Goal: Answer question/provide support: Share knowledge or assist other users

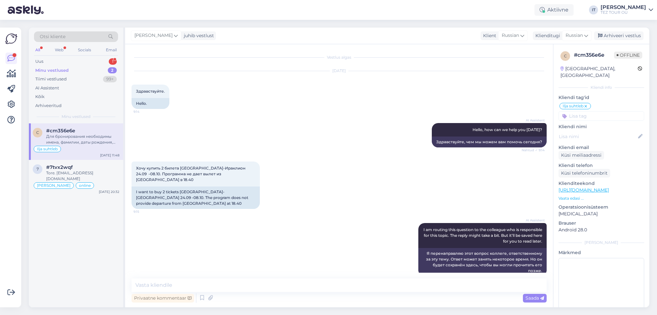
scroll to position [99, 0]
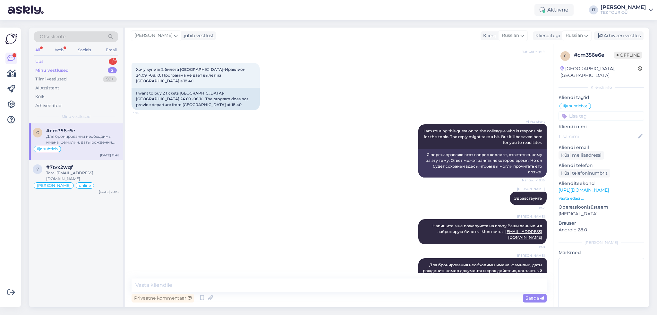
click at [110, 60] on div "1" at bounding box center [113, 61] width 8 height 6
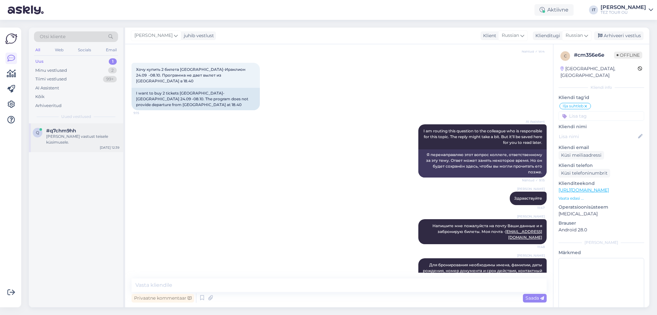
click at [84, 132] on div "#q7chm9hh" at bounding box center [82, 131] width 73 height 6
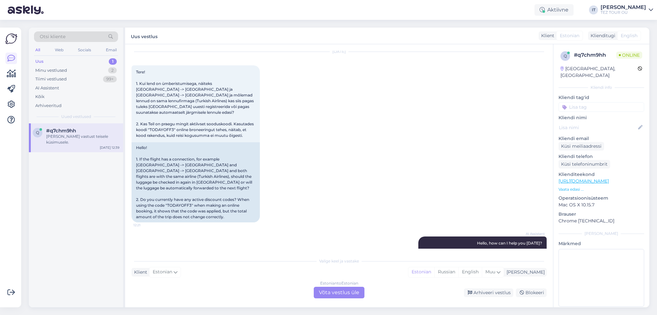
scroll to position [0, 0]
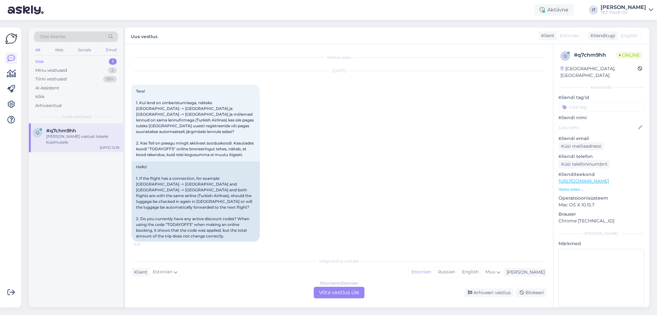
click at [337, 291] on div "Estonian to Estonian Võta vestlus üle" at bounding box center [339, 293] width 51 height 12
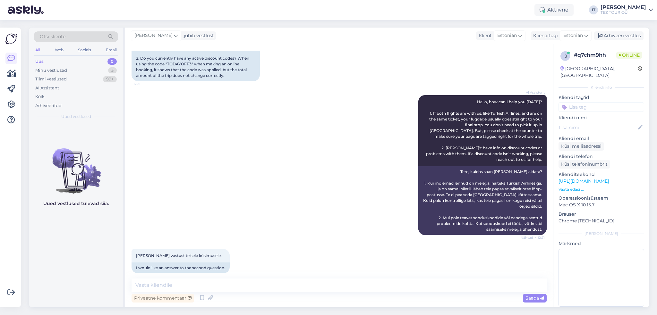
scroll to position [162, 0]
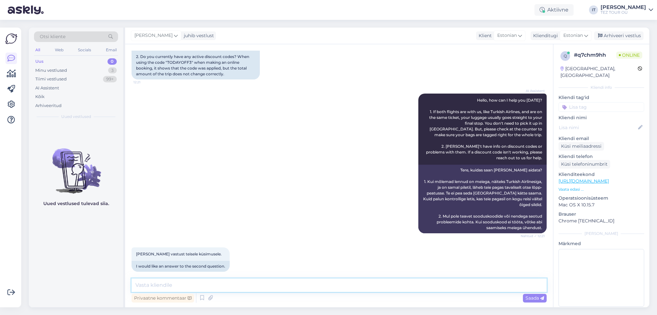
click at [274, 286] on textarea at bounding box center [339, 285] width 415 height 13
type textarea "Tere"
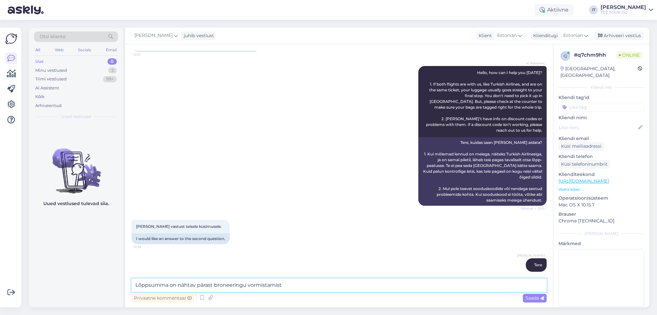
type textarea "Lõppsumma on nähtav pärast broneeringu vormistamist."
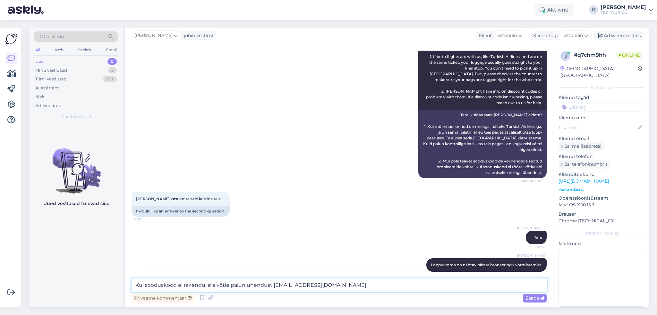
click at [204, 285] on textarea "Kui sooduskood ei rakendu, siis võtle palun ühendust [EMAIL_ADDRESS][DOMAIN_NAM…" at bounding box center [339, 285] width 415 height 13
click at [295, 285] on textarea "Kui sooduskood ei rakendunud ka pärast vormistamist, siis võtle palun ühendust …" at bounding box center [339, 285] width 415 height 13
click at [297, 286] on textarea "Kui sooduskood ei rakendunud ka pärast vormistamist, siis võtle palun ühendust …" at bounding box center [339, 285] width 415 height 13
click at [299, 285] on textarea "Kui sooduskood ei rakendunud ka pärast vormistamist, siis võtle palun ühendust …" at bounding box center [339, 285] width 415 height 13
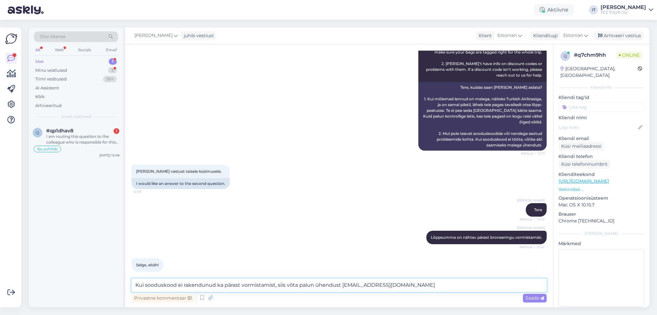
type textarea "Kui sooduskood ei rakendunud ka pärast vormistamist, siis võta palun ühendust […"
click at [98, 132] on div "Romet 1" at bounding box center [82, 131] width 73 height 6
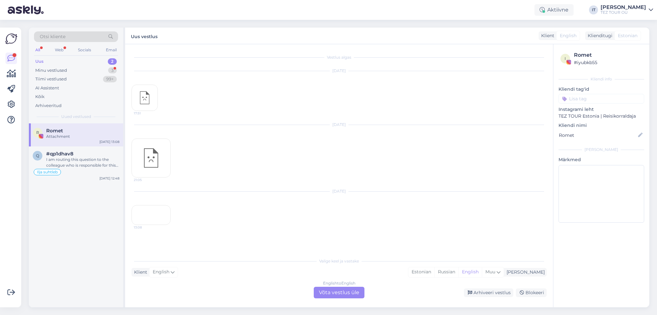
scroll to position [12, 0]
click at [157, 225] on div "13:08" at bounding box center [151, 215] width 39 height 20
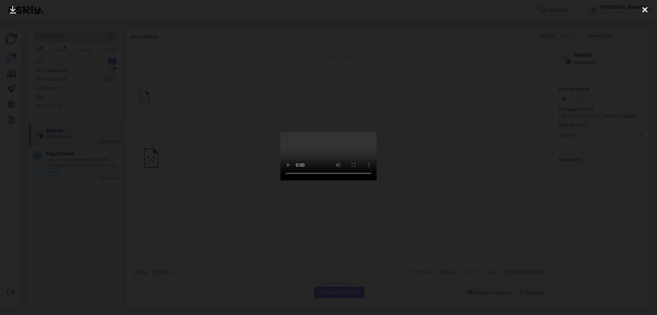
click at [530, 185] on div at bounding box center [328, 157] width 657 height 315
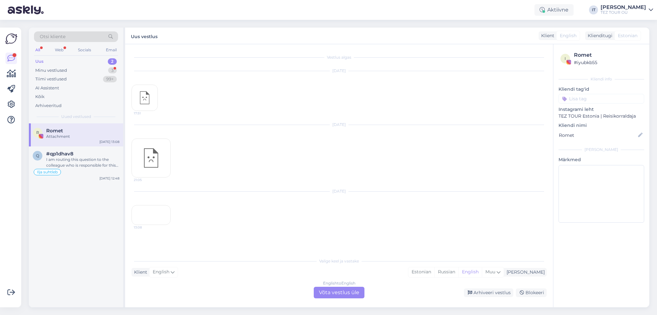
click at [154, 146] on div "21:05" at bounding box center [151, 158] width 39 height 39
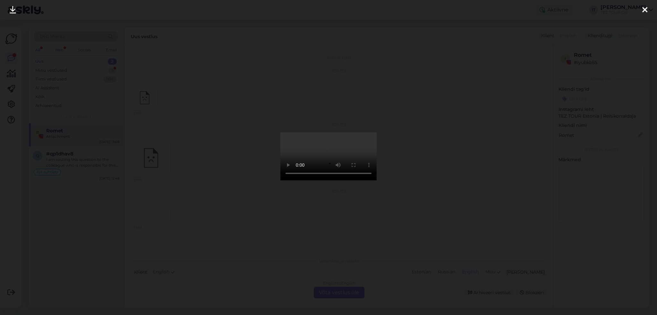
click at [539, 152] on div at bounding box center [328, 157] width 657 height 315
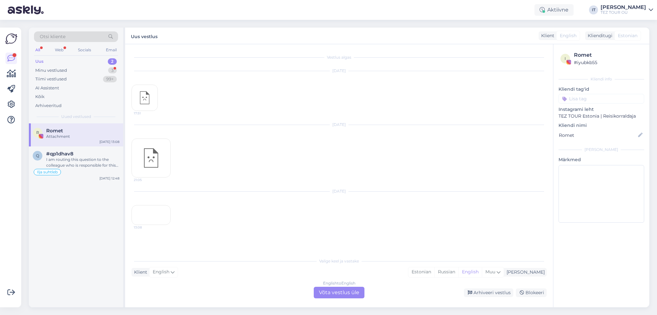
scroll to position [31, 0]
click at [139, 208] on div "13:08" at bounding box center [151, 215] width 39 height 20
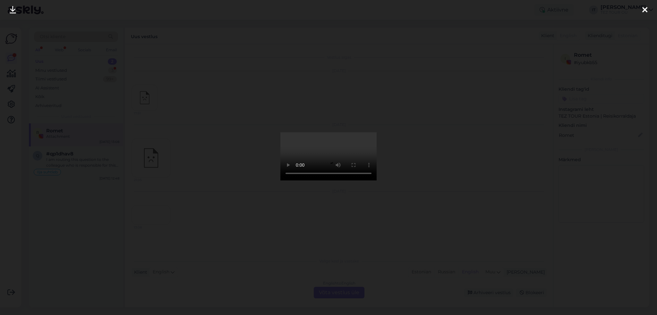
click at [643, 10] on icon at bounding box center [644, 10] width 5 height 8
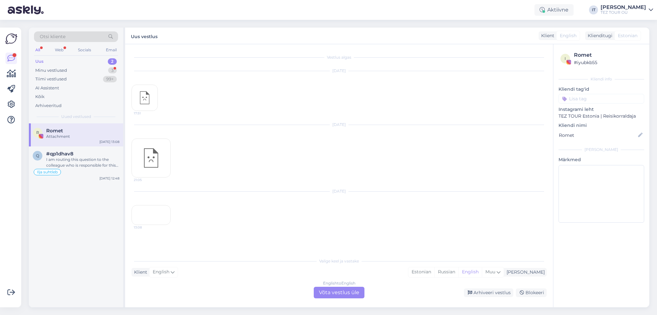
click at [339, 289] on div "English to English Võta vestlus üle" at bounding box center [339, 293] width 51 height 12
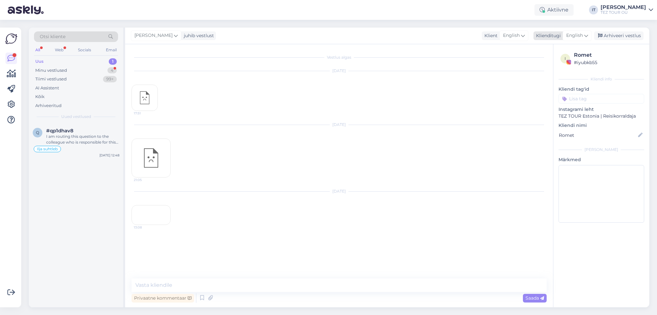
click at [616, 38] on div "Arhiveeri vestlus" at bounding box center [618, 35] width 49 height 9
click at [93, 150] on div "Ilja suhtleb" at bounding box center [76, 149] width 87 height 8
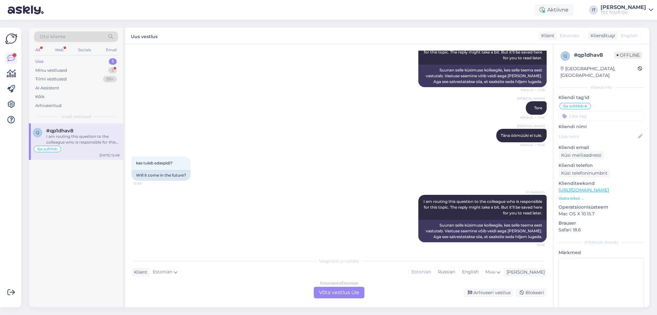
scroll to position [161, 0]
click at [355, 292] on div "Estonian to Estonian Võta vestlus üle" at bounding box center [339, 293] width 51 height 12
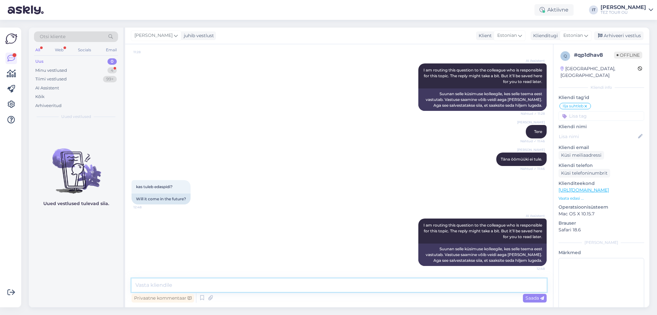
click at [318, 290] on textarea at bounding box center [339, 285] width 415 height 13
type textarea "О"
drag, startPoint x: 379, startPoint y: 286, endPoint x: 170, endPoint y: 280, distance: 209.6
click at [129, 278] on div "Vestlus algas [DATE] Tere, 11:27 Hello, AI Assistent Hello, how can we assist y…" at bounding box center [339, 175] width 428 height 263
click at [367, 289] on textarea "Jah, edaspidi tuleb küll. Hoidke silm peal meie veebilehel või veel parem - [PE…" at bounding box center [339, 285] width 415 height 13
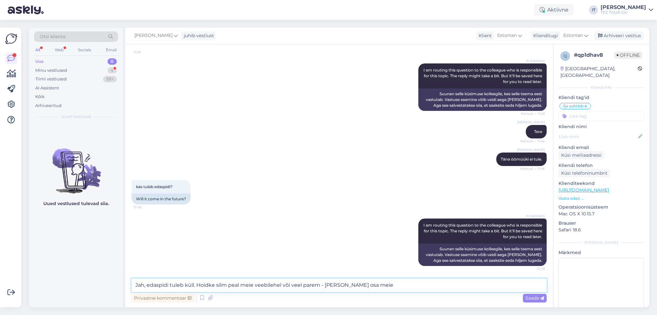
drag, startPoint x: 379, startPoint y: 285, endPoint x: 48, endPoint y: 282, distance: 331.4
click at [48, 282] on div "Otsi kliente All Web Socials Email Uus 0 Minu vestlused 4 Tiimi vestlused 99+ A…" at bounding box center [339, 168] width 620 height 280
paste textarea "– liituge meie uudiskirjaga."
click at [281, 284] on textarea "Jah, edaspidi tuleb küll. Hoidke silm peal meie veebilehel või veel parem – lii…" at bounding box center [339, 285] width 415 height 13
click at [285, 286] on textarea "Jah, edaspidi tuleb küll. Hoidke silm peal meie veebilehel või sotsiaalmeedias …" at bounding box center [339, 285] width 415 height 13
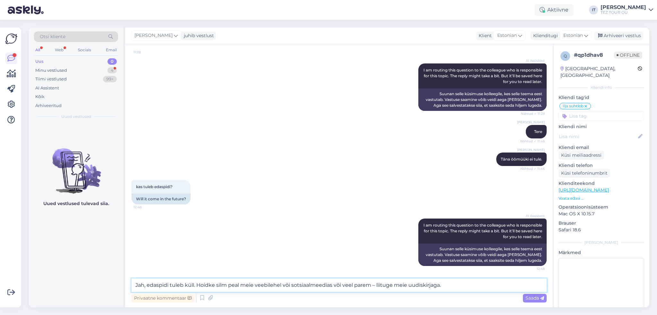
click at [285, 286] on textarea "Jah, edaspidi tuleb küll. Hoidke silm peal meie veebilehel või sotsiaalmeedias …" at bounding box center [339, 285] width 415 height 13
type textarea "Jah, edaspidi tuleb küll. Hoidke silm peal meie veebilehel ja sotsiaalmeedias v…"
click at [534, 300] on span "Saada" at bounding box center [535, 298] width 19 height 6
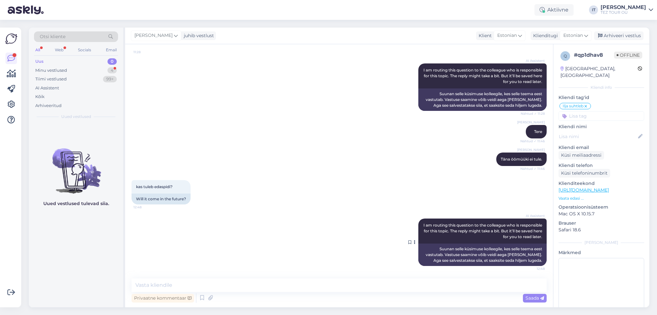
scroll to position [170, 0]
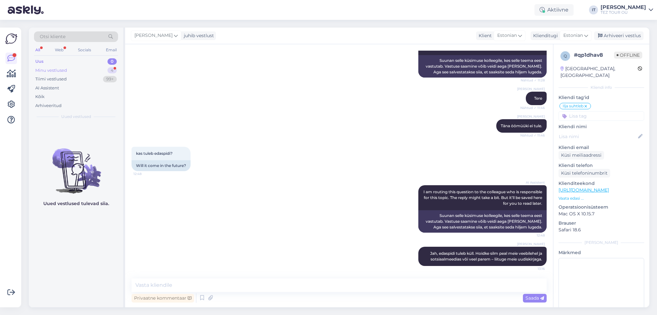
click at [91, 69] on div "Minu vestlused 4" at bounding box center [76, 70] width 84 height 9
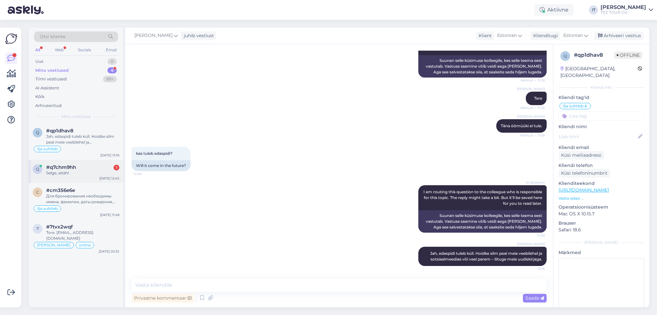
click at [93, 166] on div "#q7chm9hh 1" at bounding box center [82, 168] width 73 height 6
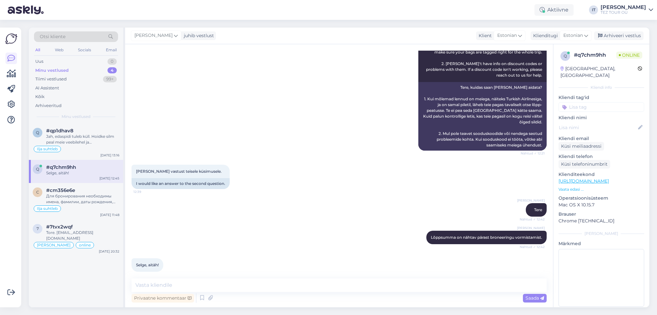
click at [268, 277] on div "Vestlus algas [DATE] Tere! 1. Kui lend on ümberistumisega, näiteks [GEOGRAPHIC_…" at bounding box center [339, 175] width 428 height 263
click at [264, 288] on textarea at bounding box center [339, 285] width 415 height 13
click at [609, 102] on input at bounding box center [602, 107] width 86 height 10
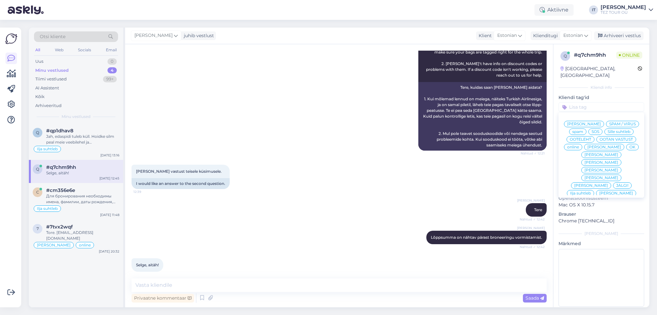
click at [585, 192] on span "Ilja suhtleb" at bounding box center [580, 194] width 21 height 4
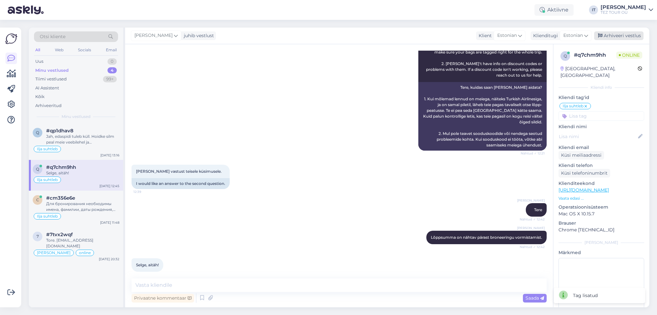
click at [630, 37] on div "Arhiveeri vestlus" at bounding box center [618, 35] width 49 height 9
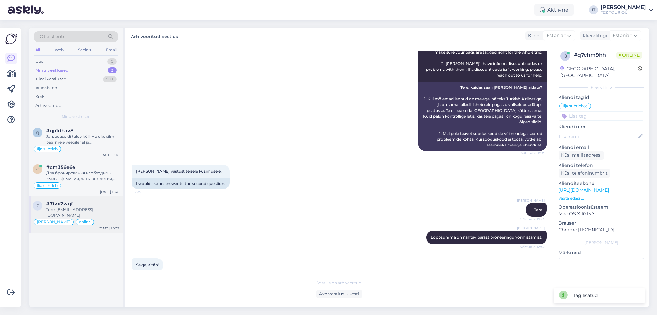
click at [82, 211] on div "Tore. [EMAIL_ADDRESS][DOMAIN_NAME]" at bounding box center [82, 213] width 73 height 12
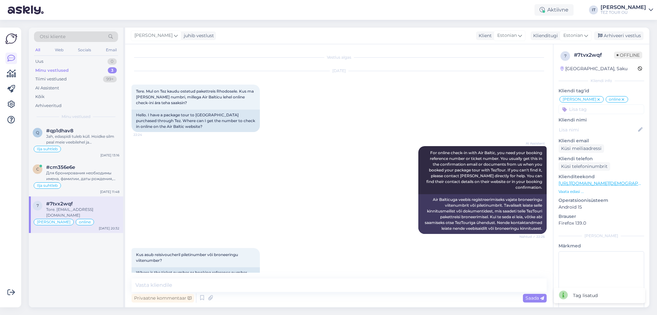
scroll to position [1008, 0]
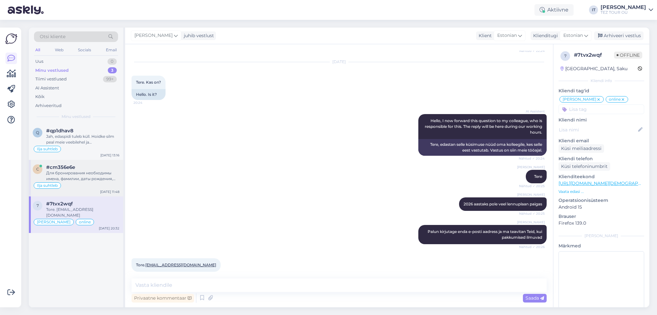
click at [79, 170] on div "Для бронирования необходимы имена, фамилии, даты рождения, номер документа и ср…" at bounding box center [82, 176] width 73 height 12
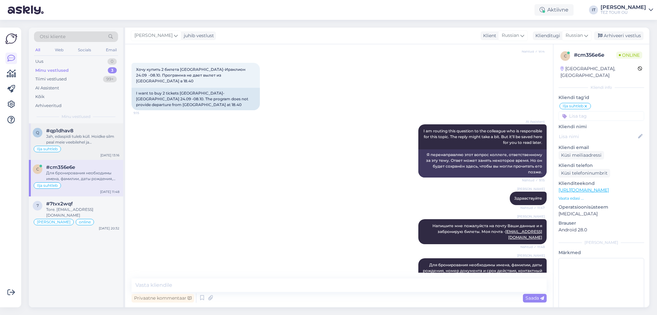
click at [71, 142] on div "Jah, edaspidi tuleb küll. Hoidke silm peal meie veebilehel ja sotsiaalmeedias v…" at bounding box center [82, 140] width 73 height 12
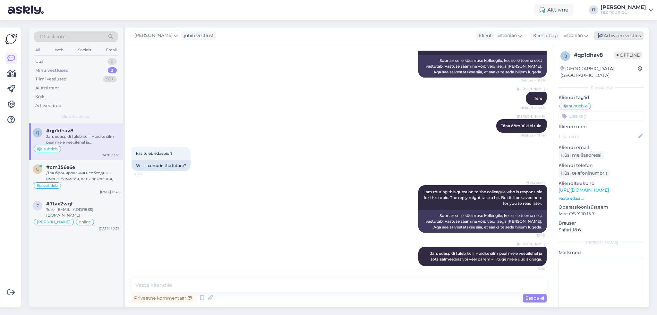
click at [631, 37] on div "Arhiveeri vestlus" at bounding box center [618, 35] width 49 height 9
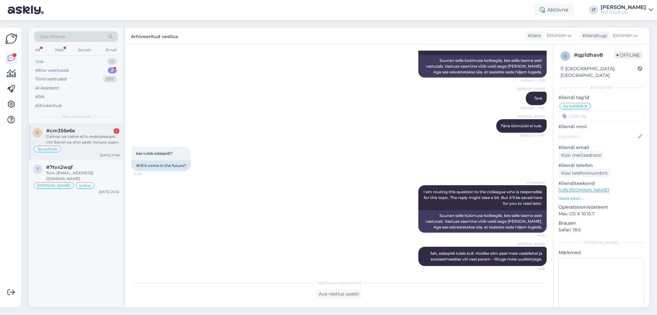
click at [100, 140] on div "Сейчас на сайте есть информация, что билет на этот рейс только один." at bounding box center [82, 140] width 73 height 12
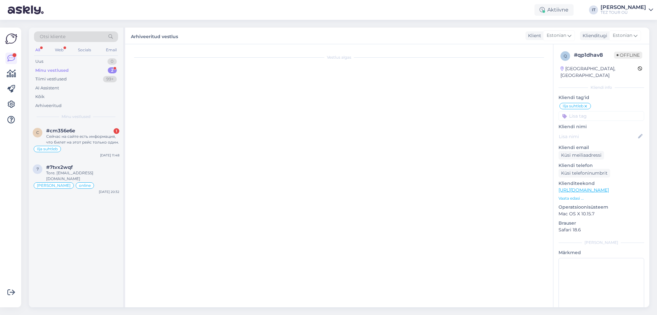
scroll to position [132, 0]
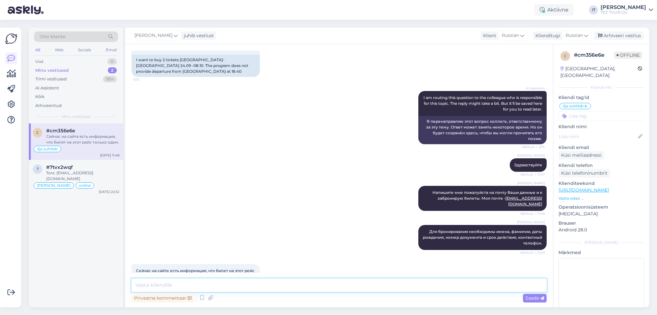
click at [238, 289] on textarea at bounding box center [339, 285] width 415 height 13
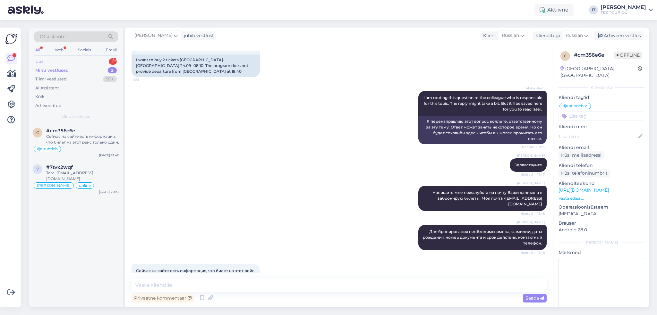
click at [81, 62] on div "Uus 1" at bounding box center [76, 61] width 84 height 9
click at [96, 142] on div "Hello, I am routing this question to the colleague who is responsible for this …" at bounding box center [82, 140] width 73 height 12
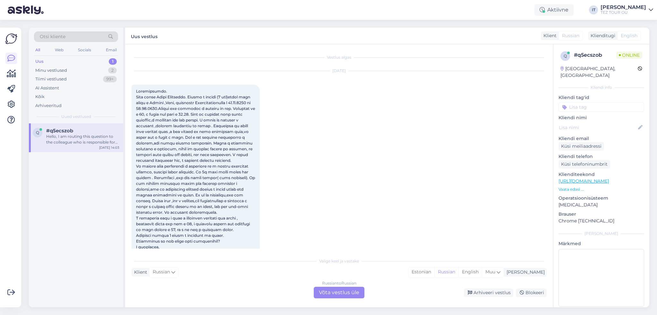
scroll to position [0, 0]
click at [340, 290] on div "Russian to Russian Võta vestlus üle" at bounding box center [339, 293] width 51 height 12
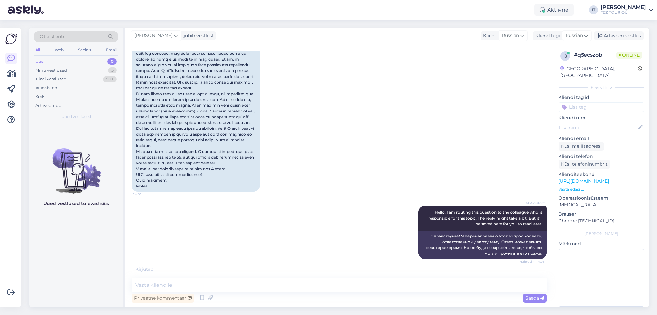
scroll to position [281, 0]
click at [305, 289] on textarea at bounding box center [339, 285] width 415 height 13
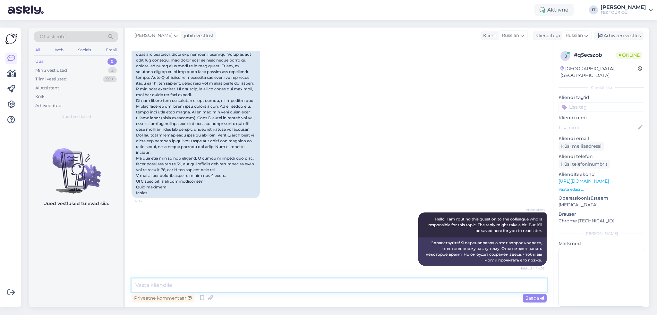
scroll to position [274, 0]
type textarea "Здравствуйте, [PERSON_NAME]!"
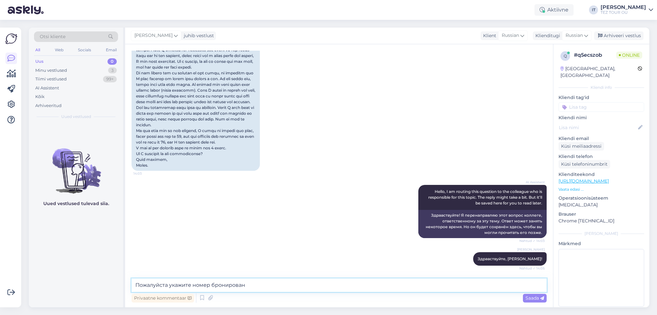
scroll to position [335, 0]
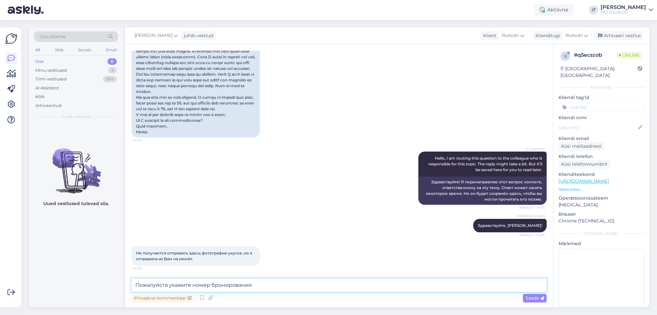
type textarea "Пожалуйста укажите номер бронирования."
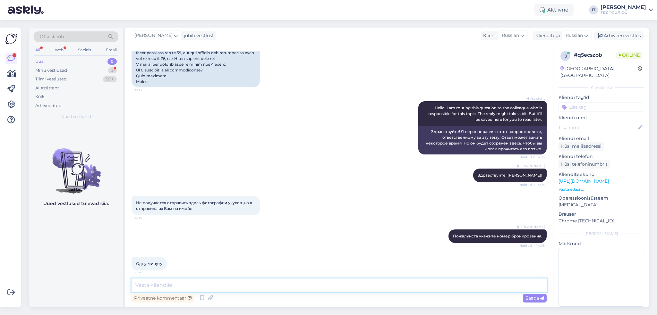
scroll to position [431, 0]
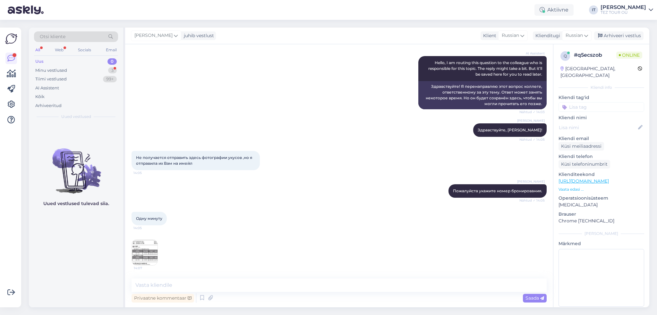
click at [136, 257] on img at bounding box center [145, 253] width 26 height 26
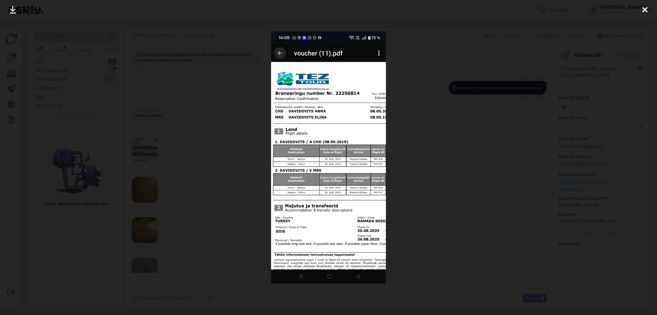
scroll to position [551, 0]
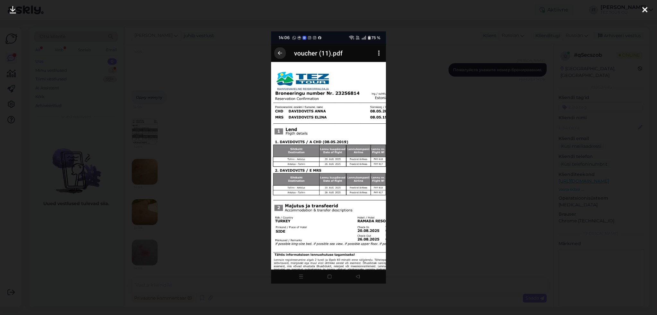
click at [565, 100] on div at bounding box center [328, 157] width 657 height 315
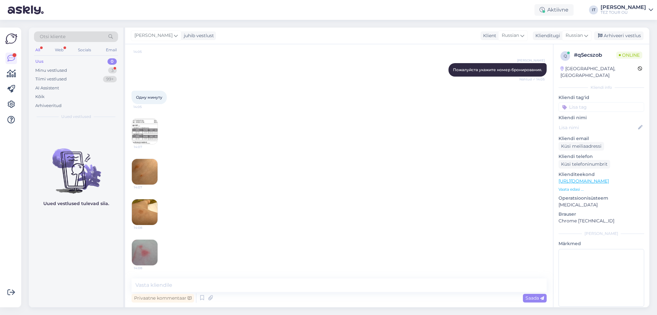
click at [146, 173] on img at bounding box center [145, 172] width 26 height 26
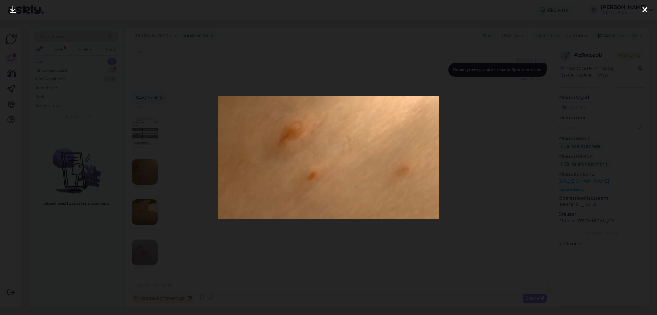
click at [494, 151] on div at bounding box center [328, 157] width 657 height 315
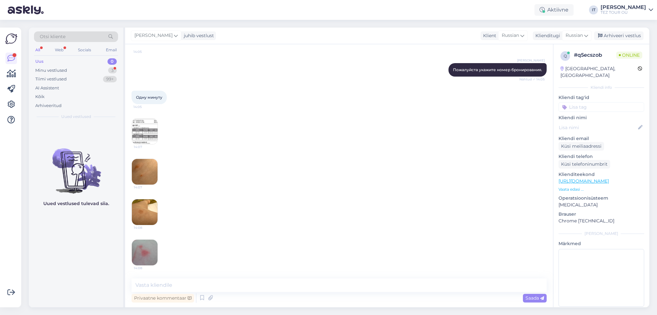
click at [148, 219] on img at bounding box center [145, 213] width 26 height 26
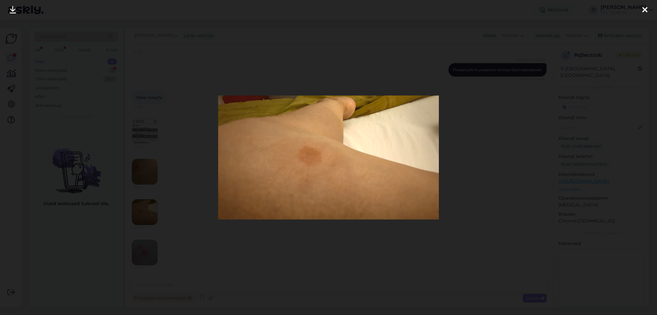
click at [321, 244] on div at bounding box center [328, 157] width 657 height 315
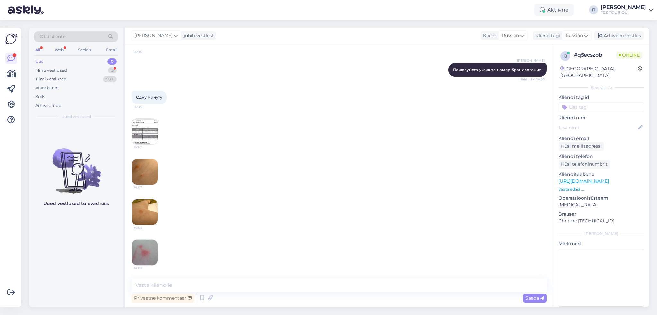
click at [140, 255] on img at bounding box center [145, 253] width 26 height 26
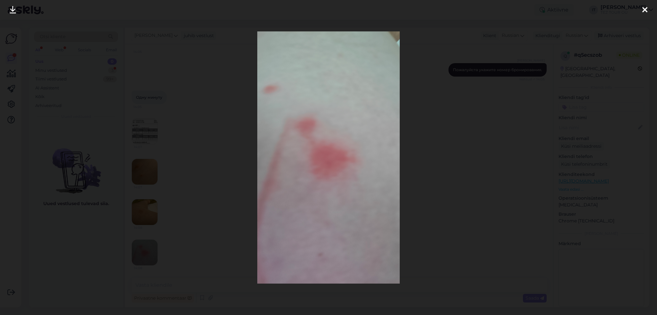
click at [479, 193] on div at bounding box center [328, 157] width 657 height 315
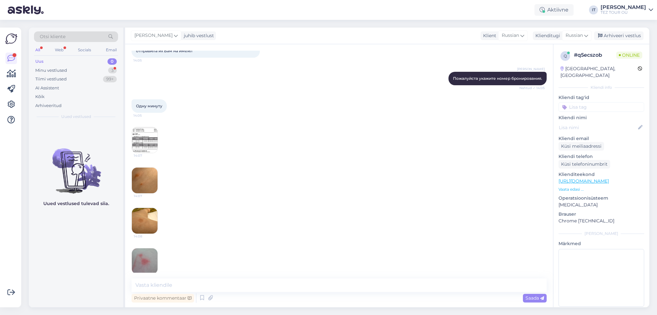
scroll to position [519, 0]
click at [151, 154] on img at bounding box center [145, 141] width 26 height 26
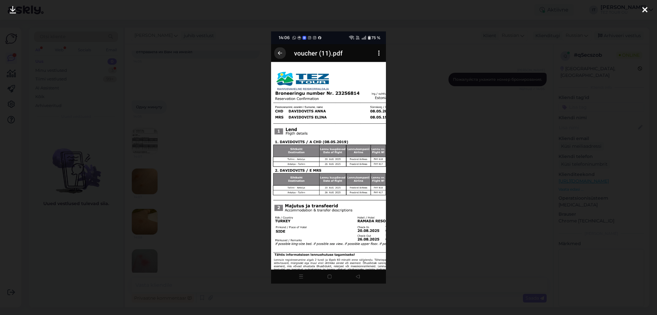
click at [458, 166] on div at bounding box center [328, 157] width 657 height 315
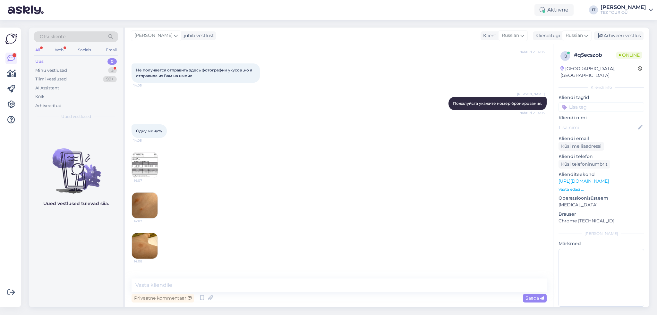
scroll to position [592, 0]
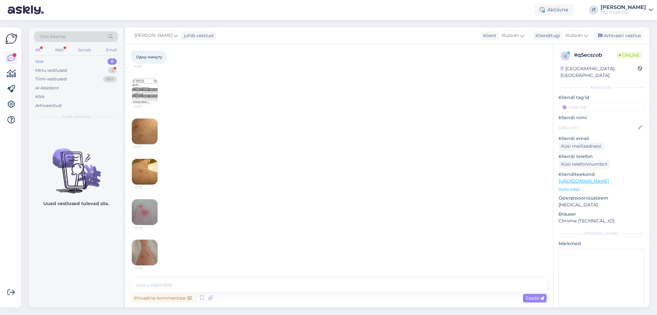
click at [153, 257] on img at bounding box center [145, 253] width 26 height 26
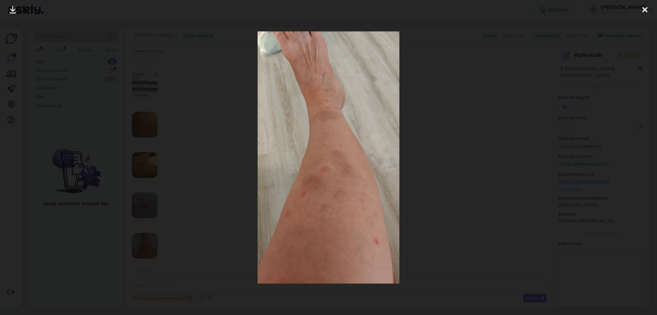
drag, startPoint x: 568, startPoint y: 122, endPoint x: 563, endPoint y: 122, distance: 4.8
click at [568, 122] on div at bounding box center [328, 157] width 657 height 315
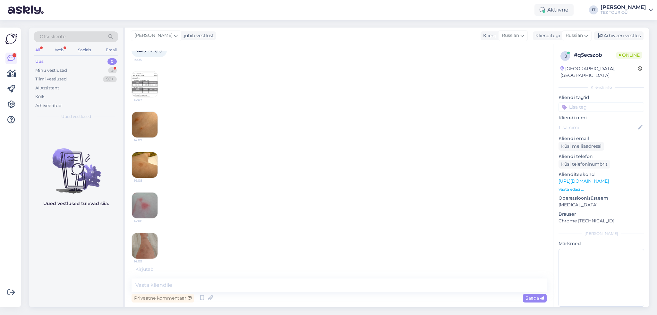
click at [149, 259] on img at bounding box center [145, 246] width 26 height 26
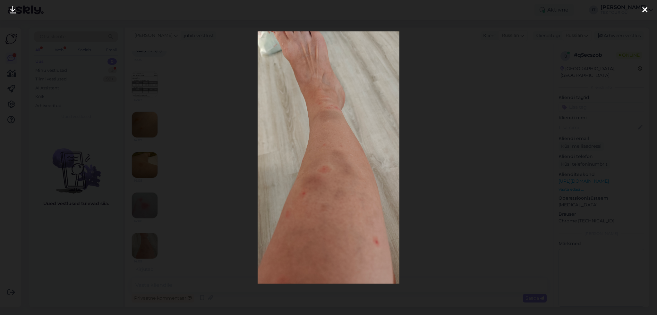
click at [540, 82] on div at bounding box center [328, 157] width 657 height 315
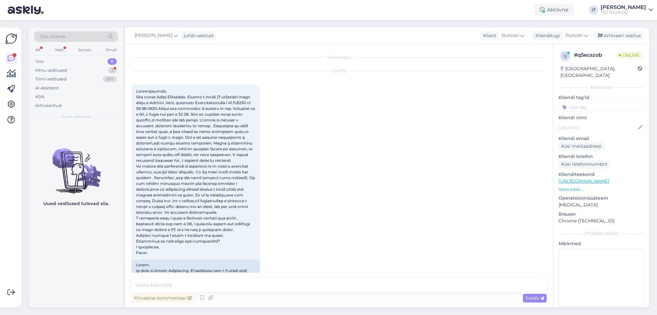
scroll to position [32, 0]
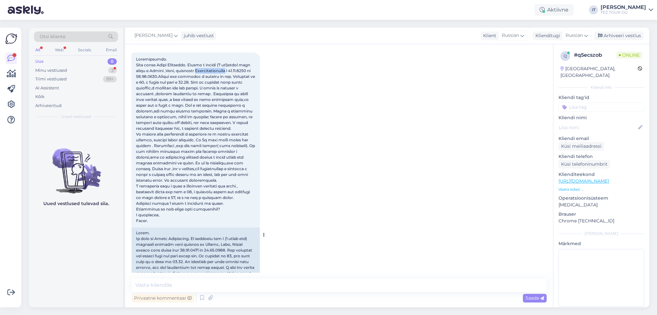
drag, startPoint x: 136, startPoint y: 78, endPoint x: 171, endPoint y: 78, distance: 34.6
click at [171, 78] on span at bounding box center [196, 140] width 120 height 167
copy span "Ramadaresortside"
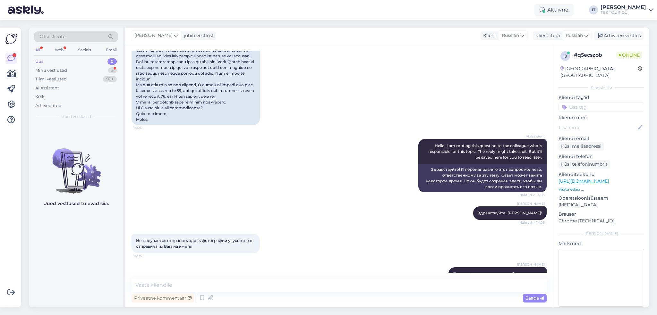
scroll to position [385, 0]
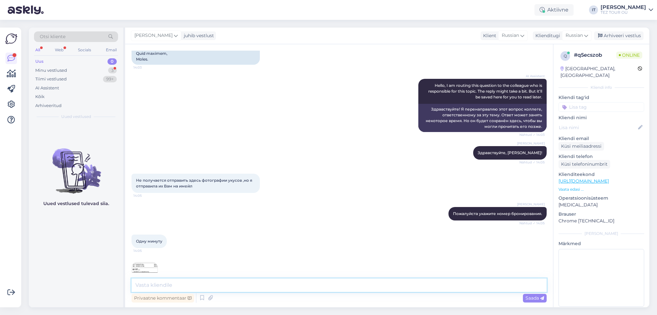
click at [243, 290] on textarea at bounding box center [339, 285] width 415 height 13
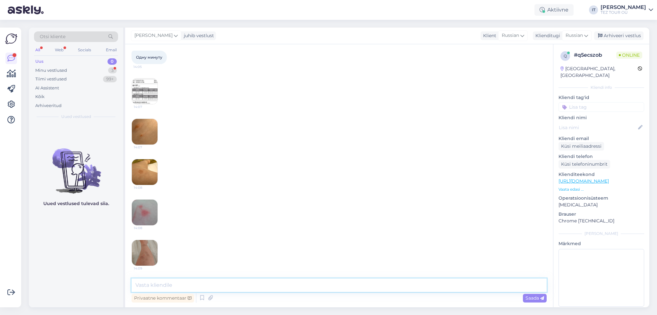
scroll to position [619, 0]
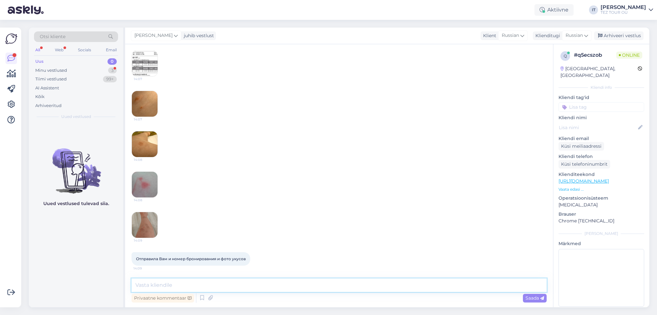
click at [261, 287] on textarea at bounding box center [339, 285] width 415 height 13
click at [259, 288] on textarea at bounding box center [339, 285] width 415 height 13
type textarea "Благодарю за указанную информацию."
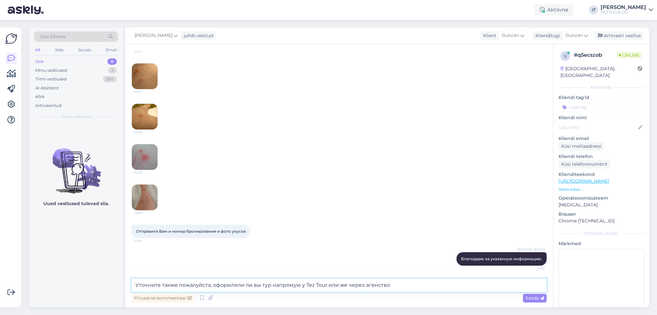
type textarea "Уточните также пожалуйста, оформляли ли вы тур напрямую у Tez Tour или же через…"
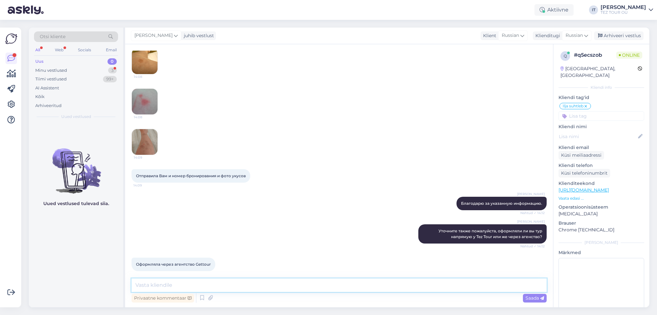
scroll to position [708, 0]
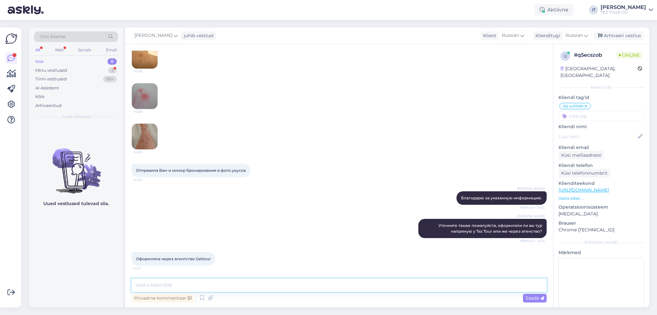
click at [227, 290] on textarea at bounding box center [339, 285] width 415 height 13
click at [276, 290] on textarea at bounding box center [339, 285] width 415 height 13
type textarea "В таком случае пожалуйста обратитесь в агенство, мы не можем отвечать за бронир…"
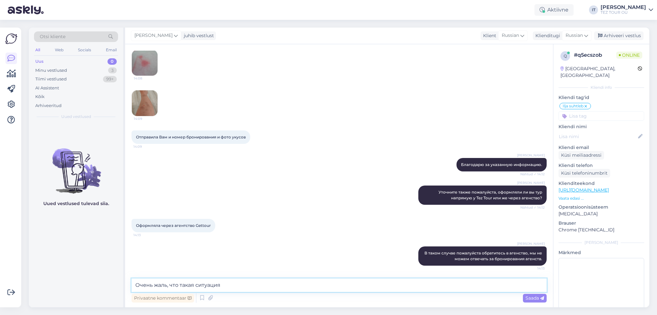
click at [140, 286] on textarea "Очень жаль, что такая ситуация" at bounding box center [339, 285] width 415 height 13
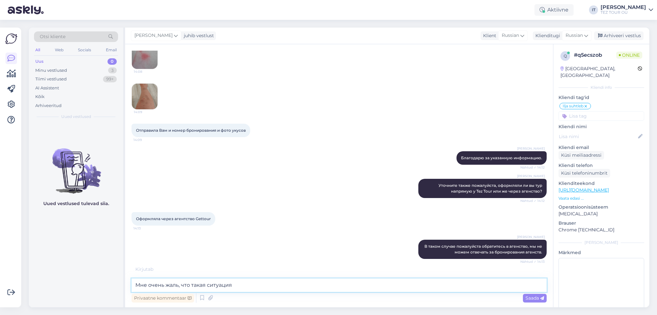
click at [256, 283] on textarea "Мне очень жаль, что такая ситуация" at bounding box center [339, 285] width 415 height 13
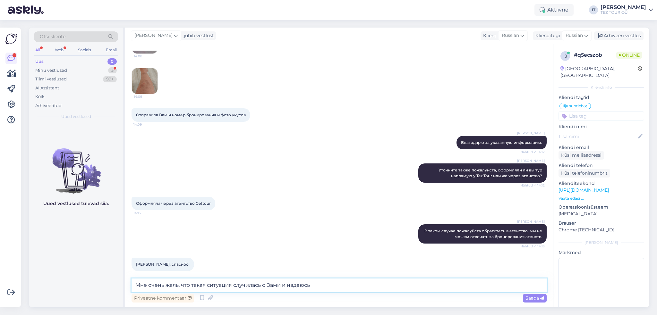
scroll to position [769, 0]
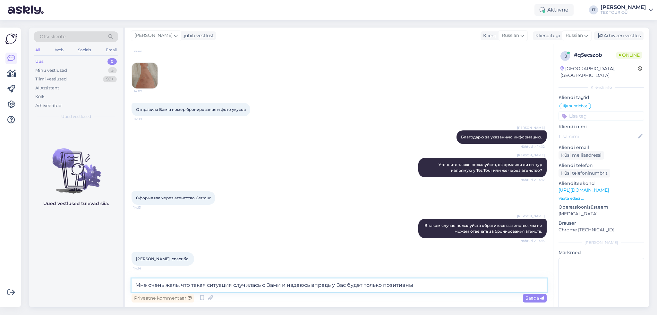
click at [359, 285] on textarea "Мне очень жаль, что такая ситуация случилась с Вами и надеюсь впредь у Вас буде…" at bounding box center [339, 285] width 415 height 13
click at [420, 286] on textarea "Мне очень жаль, что такая ситуация случилась с Вами и надеюсь впредь у Вас буду…" at bounding box center [339, 285] width 415 height 13
type textarea "Мне очень жаль, что такая ситуация случилась с Вами и надеюсь впредь у Вас буду…"
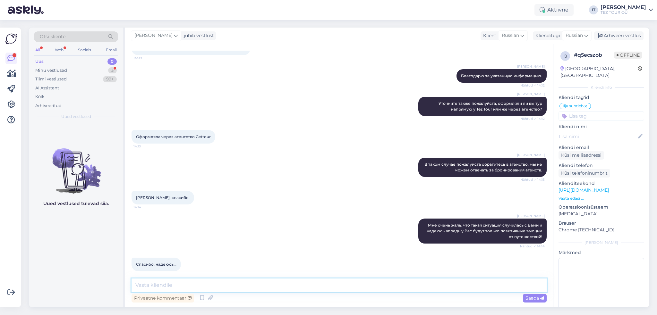
scroll to position [835, 0]
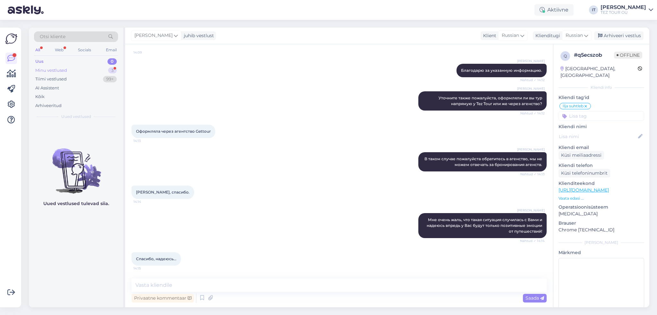
click at [92, 73] on div "Minu vestlused 3" at bounding box center [76, 70] width 84 height 9
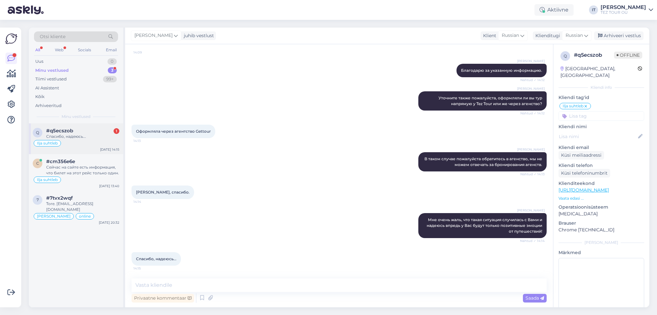
click at [94, 131] on div "#q5ecszob 1" at bounding box center [82, 131] width 73 height 6
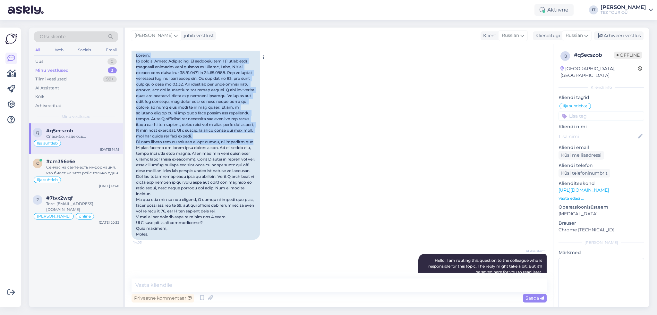
scroll to position [225, 0]
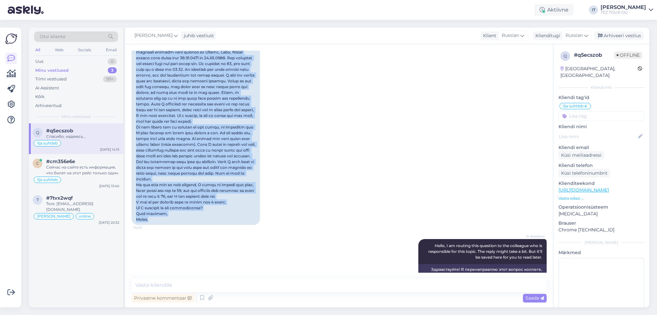
drag, startPoint x: 136, startPoint y: 90, endPoint x: 246, endPoint y: 243, distance: 188.6
click at [246, 225] on div "14:03" at bounding box center [196, 42] width 128 height 365
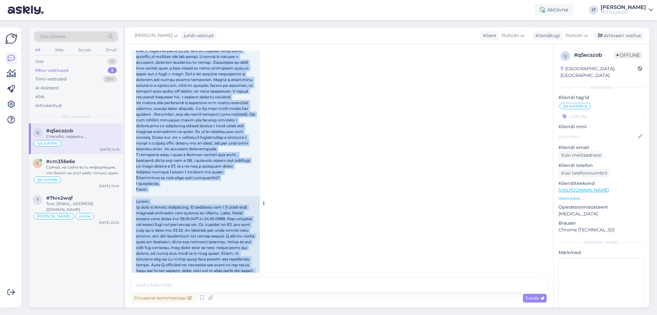
scroll to position [32, 0]
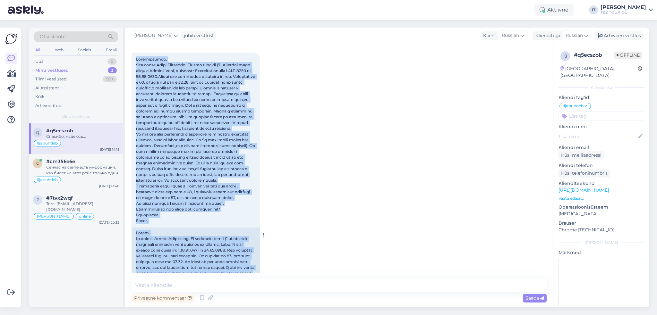
click at [220, 154] on span at bounding box center [196, 140] width 120 height 167
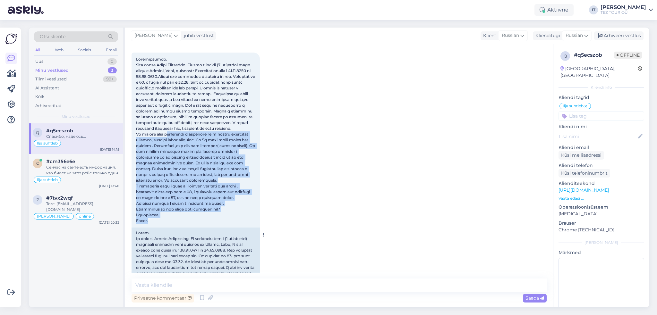
scroll to position [0, 0]
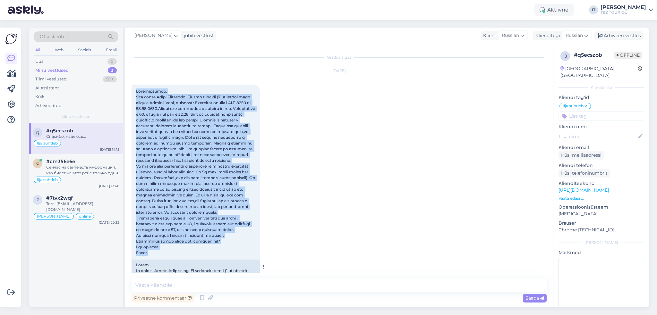
drag, startPoint x: 153, startPoint y: 245, endPoint x: 136, endPoint y: 90, distance: 155.8
click at [136, 90] on div "14:03" at bounding box center [196, 172] width 128 height 175
click at [378, 225] on div "[DATE] 14:03" at bounding box center [339, 260] width 415 height 393
click at [224, 147] on span at bounding box center [196, 172] width 120 height 167
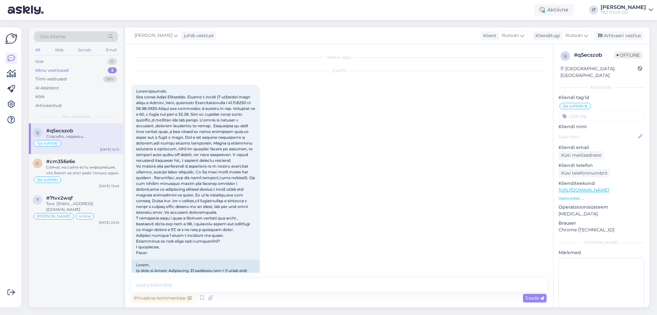
click at [357, 103] on div "[DATE] 14:03" at bounding box center [339, 260] width 415 height 393
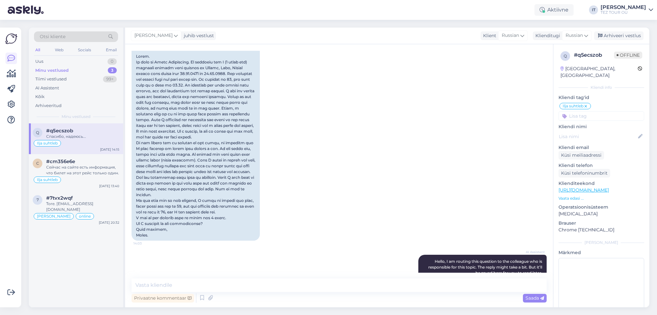
scroll to position [225, 0]
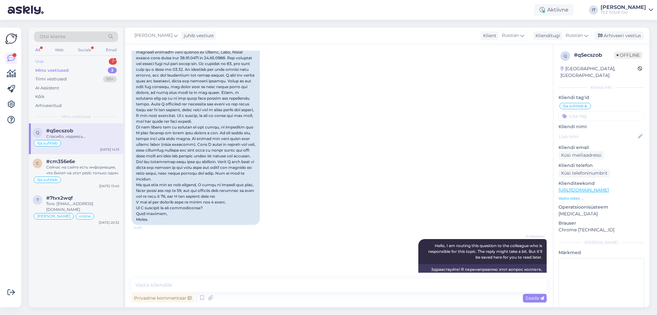
click at [94, 60] on div "Uus 1" at bounding box center [76, 61] width 84 height 9
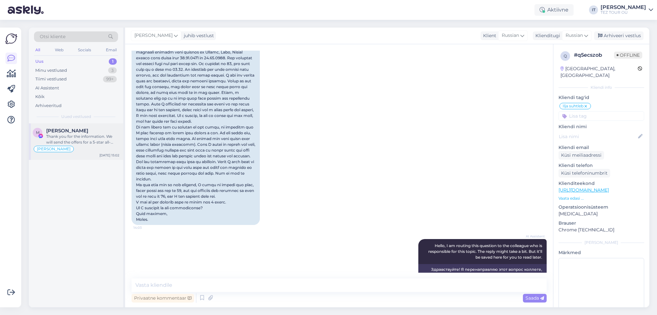
click at [77, 133] on div "[PERSON_NAME]" at bounding box center [82, 131] width 73 height 6
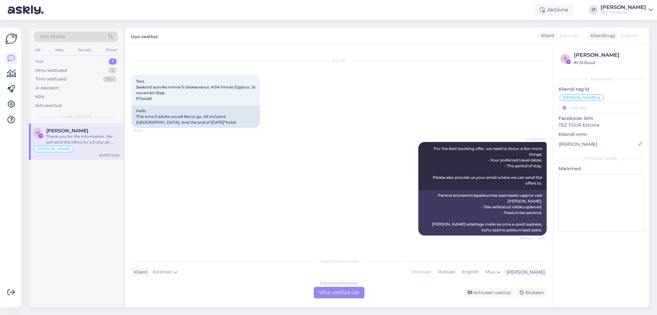
scroll to position [603, 0]
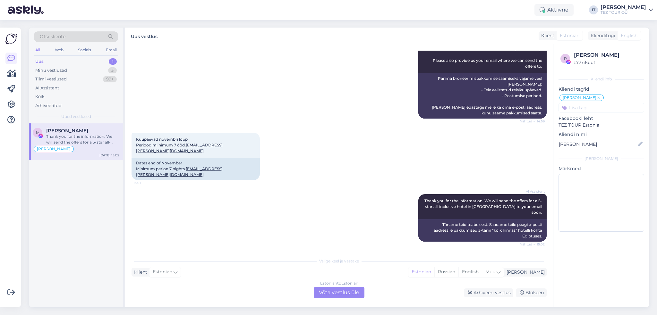
click at [332, 289] on div "Estonian to Estonian Võta vestlus üle" at bounding box center [339, 293] width 51 height 12
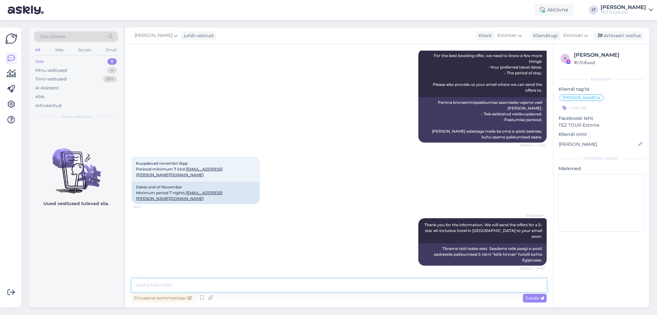
click at [250, 286] on textarea at bounding box center [339, 285] width 415 height 13
click at [326, 300] on div "Privaatne kommentaar Saada" at bounding box center [339, 298] width 415 height 12
click at [326, 294] on div "Privaatne kommentaar Saada" at bounding box center [339, 298] width 415 height 12
click at [337, 289] on textarea at bounding box center [339, 285] width 415 height 13
type textarea "Tere"
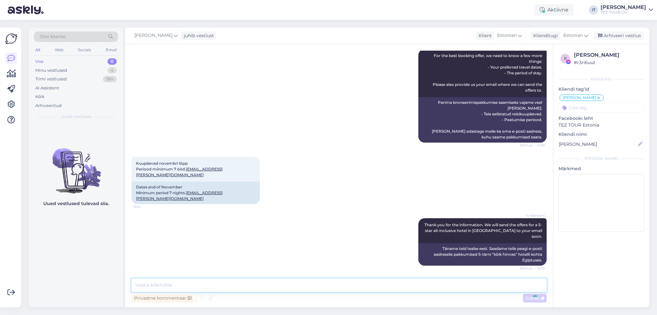
scroll to position [607, 0]
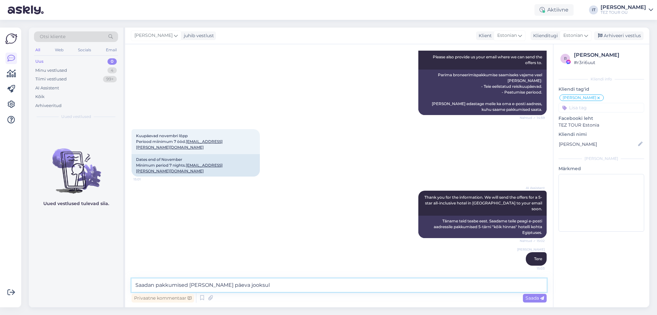
type textarea "Saadan pakkumised tänase päeva jooksul."
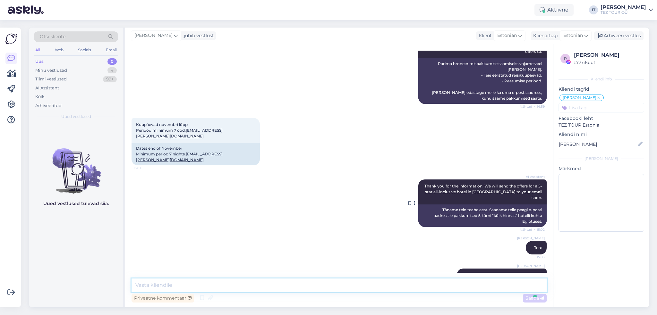
scroll to position [634, 0]
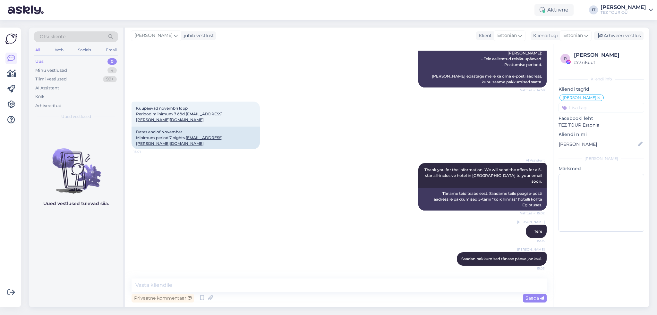
click at [622, 108] on input at bounding box center [602, 108] width 86 height 10
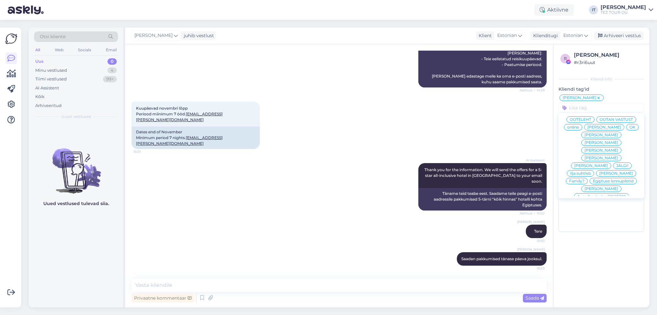
click at [577, 172] on span "Ilja suhtleb" at bounding box center [580, 174] width 21 height 4
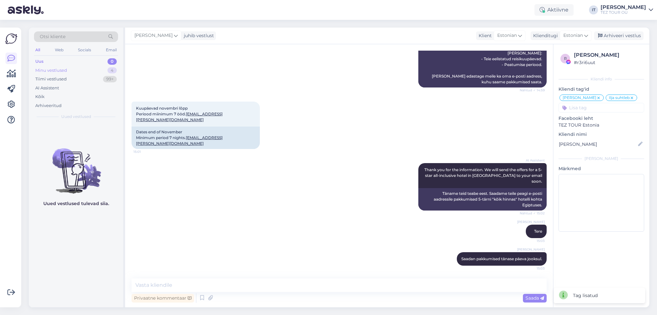
click at [55, 69] on div "Minu vestlused" at bounding box center [51, 70] width 32 height 6
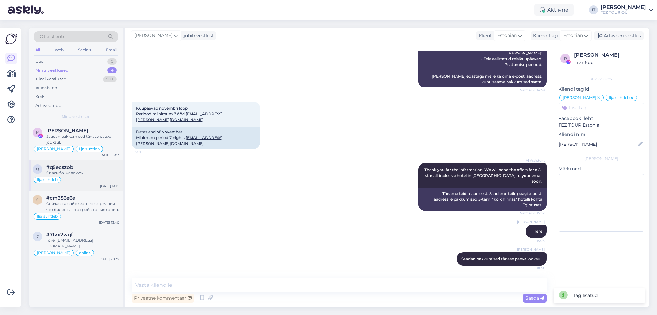
click at [100, 174] on div "Спасибо, надеюсь..." at bounding box center [82, 173] width 73 height 6
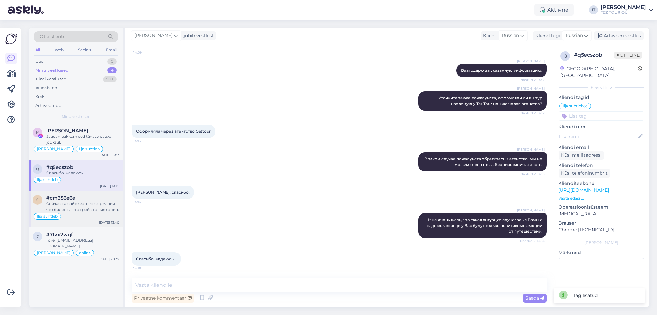
click at [88, 209] on div "Сейчас на сайте есть информация, что билет на этот рейс только один." at bounding box center [82, 207] width 73 height 12
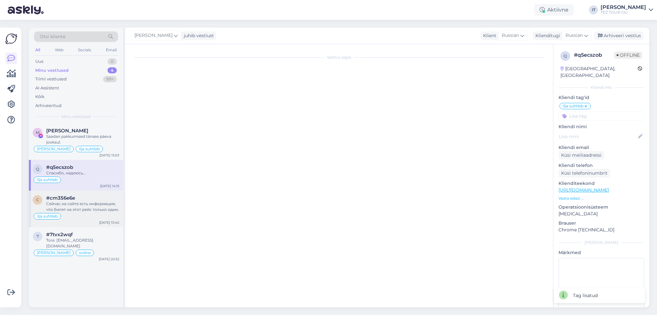
scroll to position [132, 0]
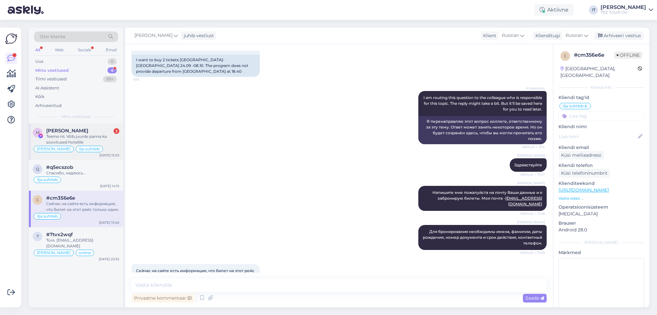
click at [91, 140] on div "Teeme nii. Võib juurde panna ka soovitused hotellile" at bounding box center [82, 140] width 73 height 12
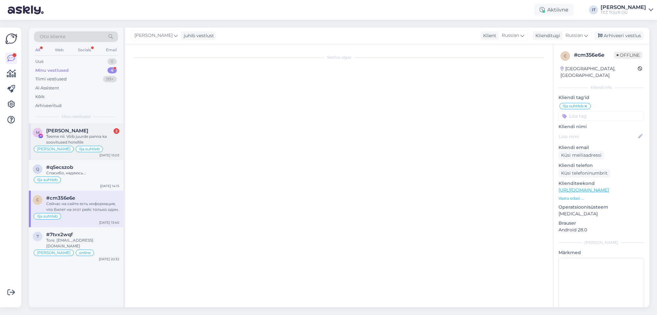
scroll to position [702, 0]
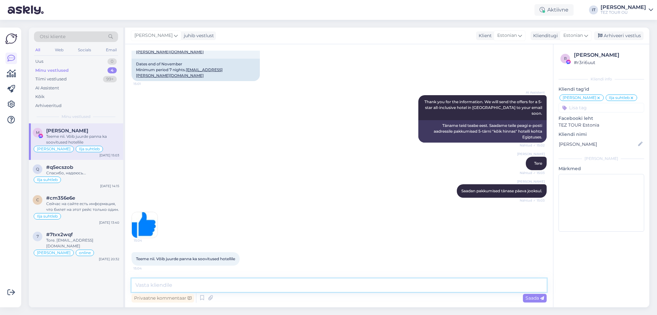
click at [282, 286] on textarea at bounding box center [339, 285] width 415 height 13
click at [85, 167] on div "#q5ecszob" at bounding box center [82, 168] width 73 height 6
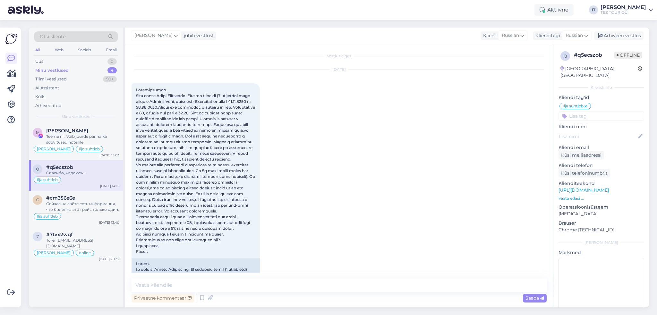
scroll to position [0, 0]
drag, startPoint x: 136, startPoint y: 108, endPoint x: 168, endPoint y: 110, distance: 31.8
click at [171, 110] on span at bounding box center [196, 172] width 120 height 167
copy span "Ramadaresortside"
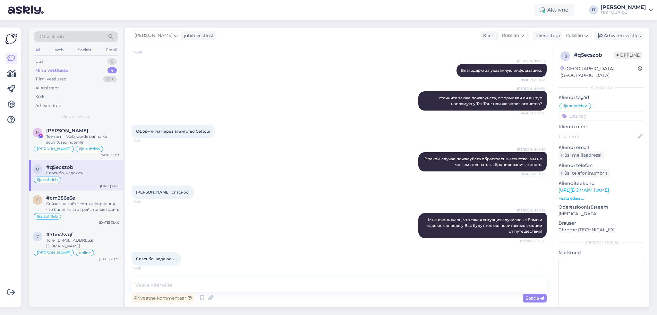
scroll to position [835, 0]
click at [624, 33] on div "Arhiveeri vestlus" at bounding box center [618, 35] width 49 height 9
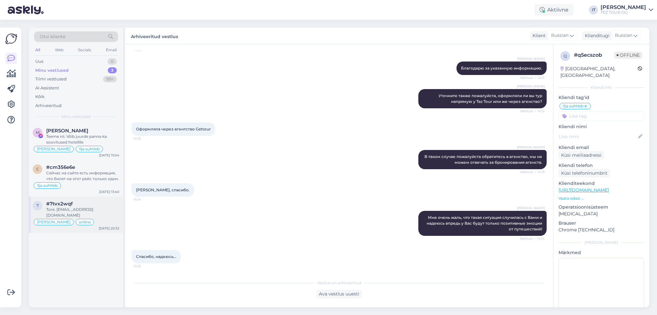
click at [110, 201] on div "#7tvx2wqf" at bounding box center [82, 204] width 73 height 6
